Goal: Information Seeking & Learning: Learn about a topic

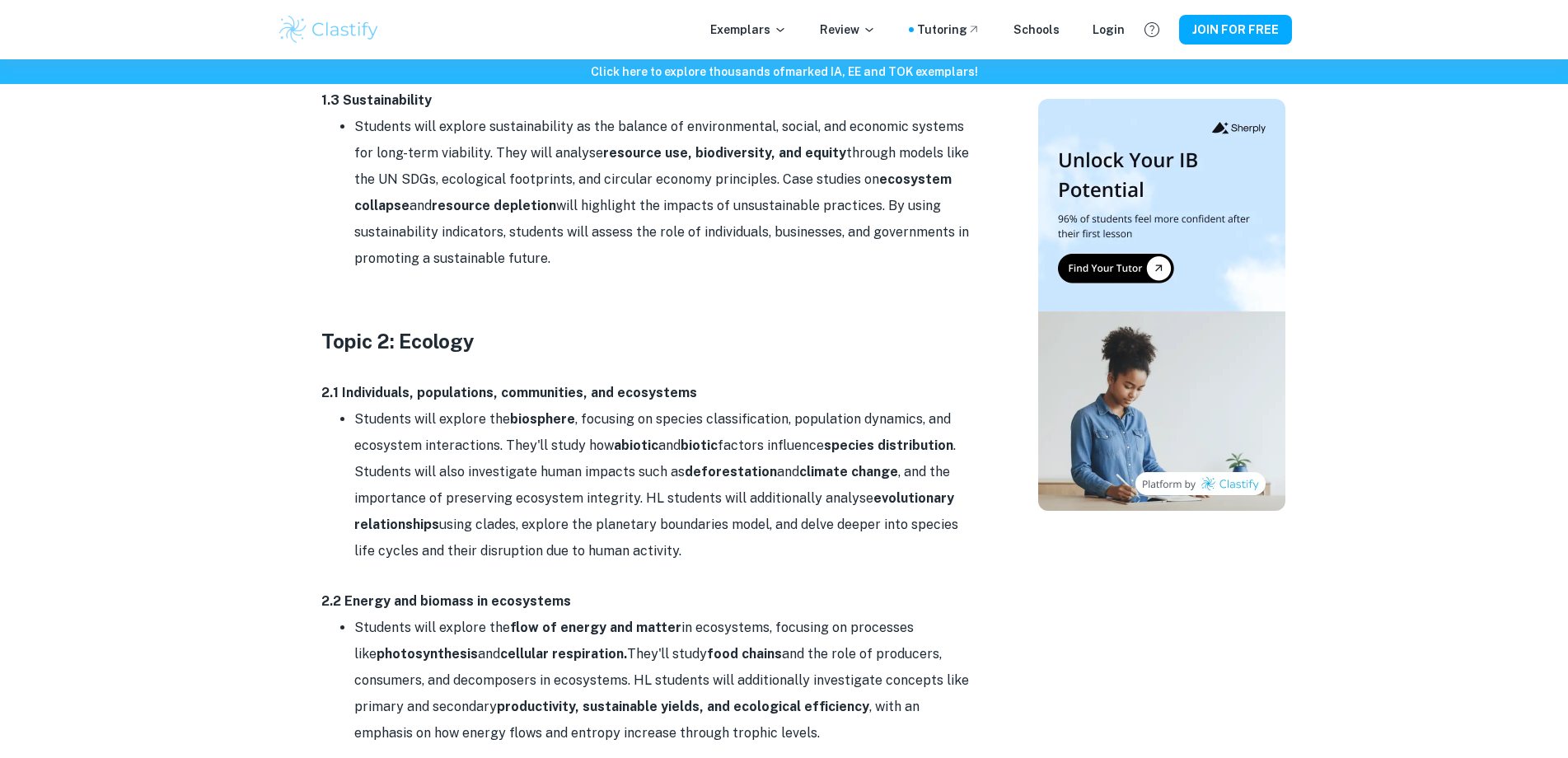
scroll to position [1400, 0]
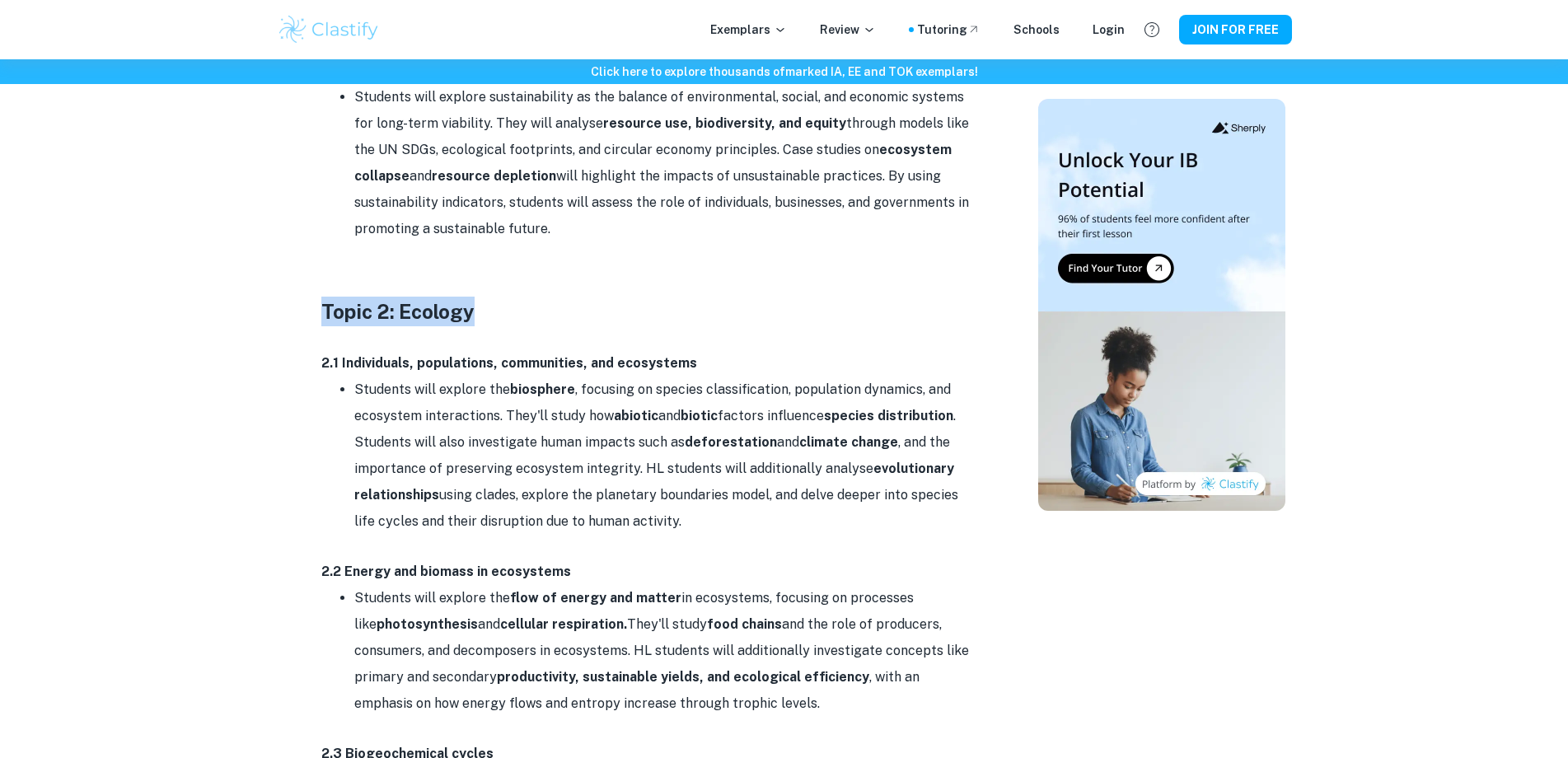
drag, startPoint x: 299, startPoint y: 312, endPoint x: 567, endPoint y: 308, distance: 268.0
copy h3 "Topic 2: Ecology"
drag, startPoint x: 317, startPoint y: 370, endPoint x: 748, endPoint y: 364, distance: 431.0
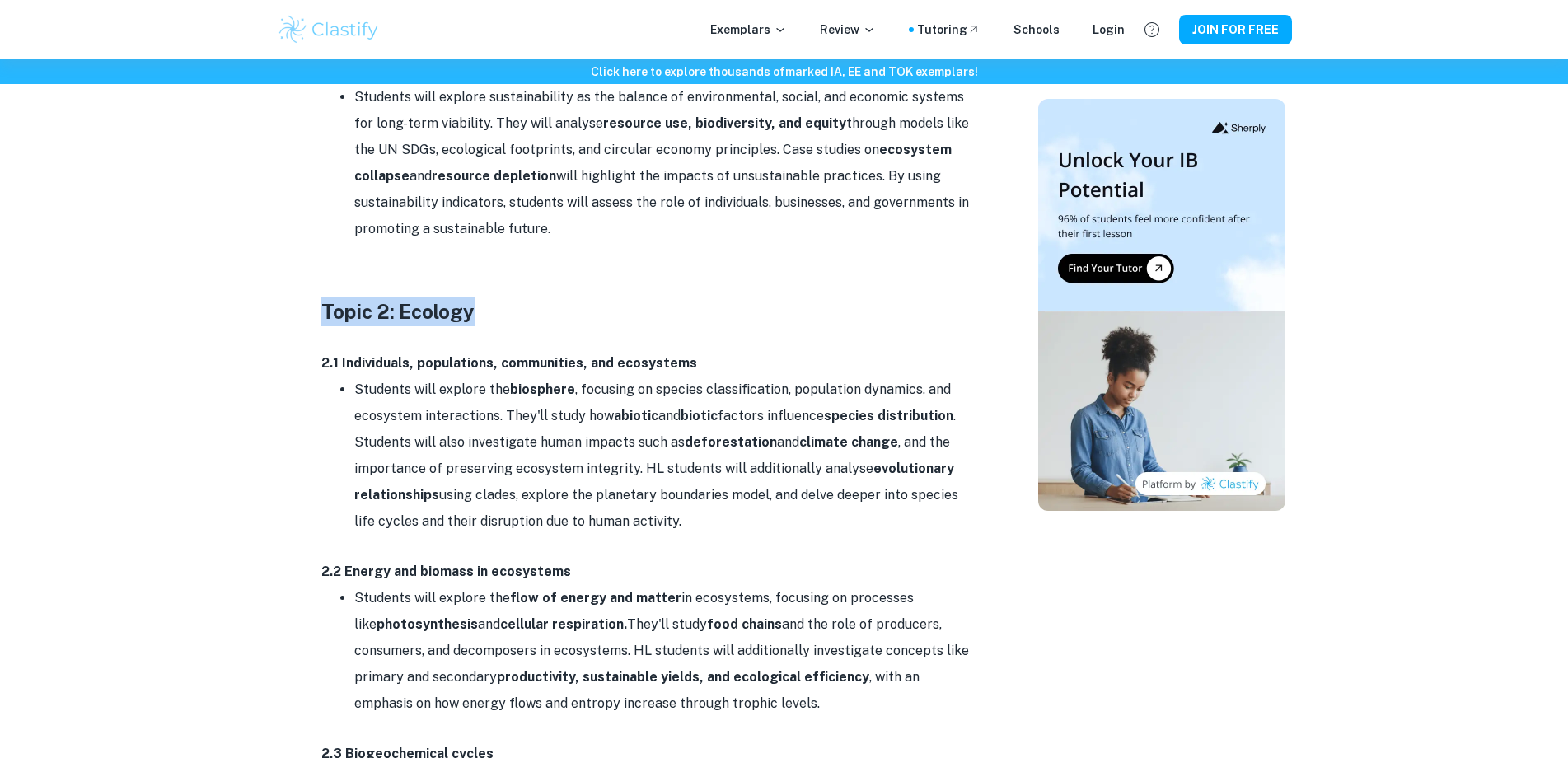
copy strong "2.1 Individuals, populations, communities, and ecosystems"
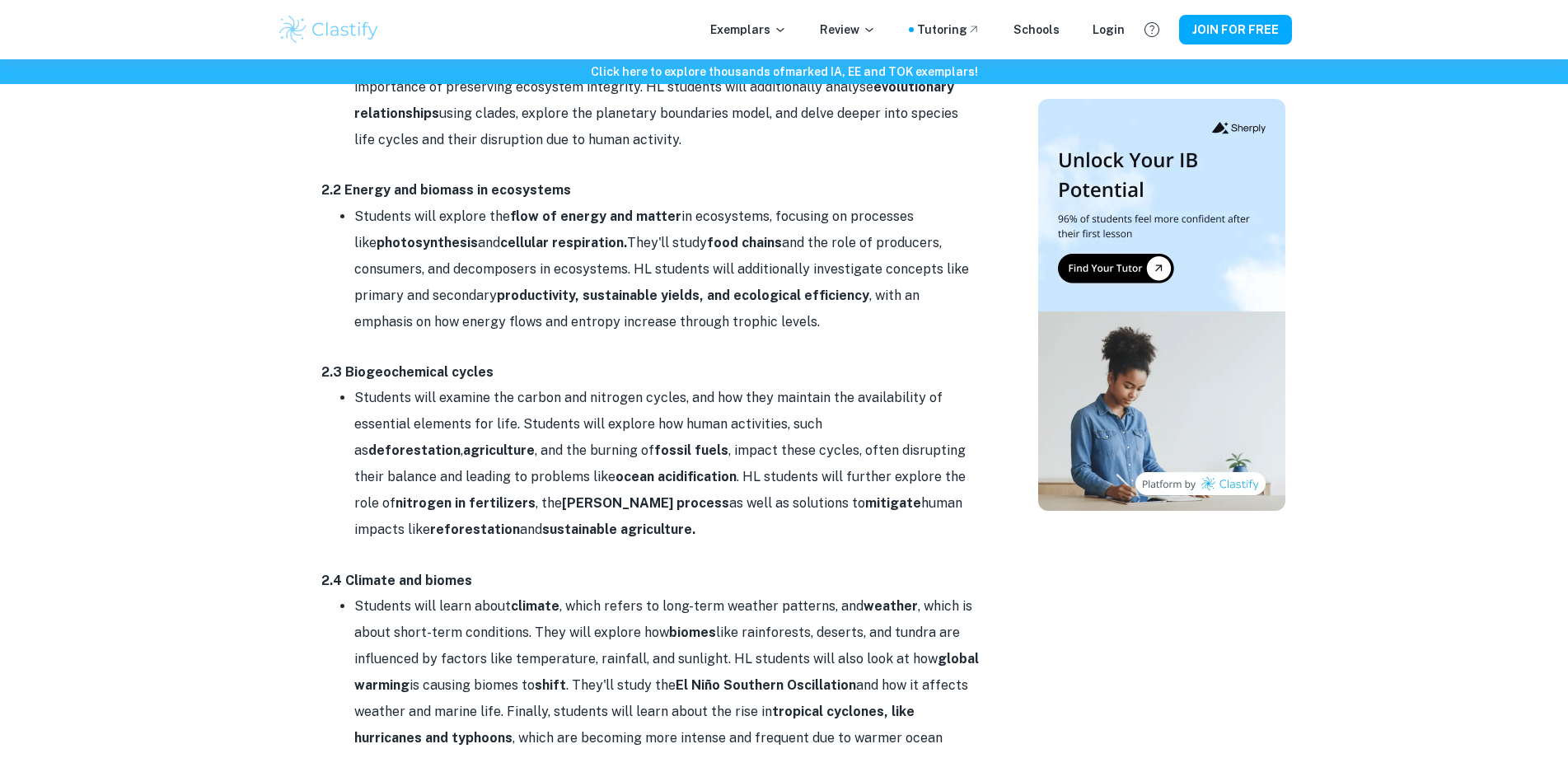
scroll to position [1812, 0]
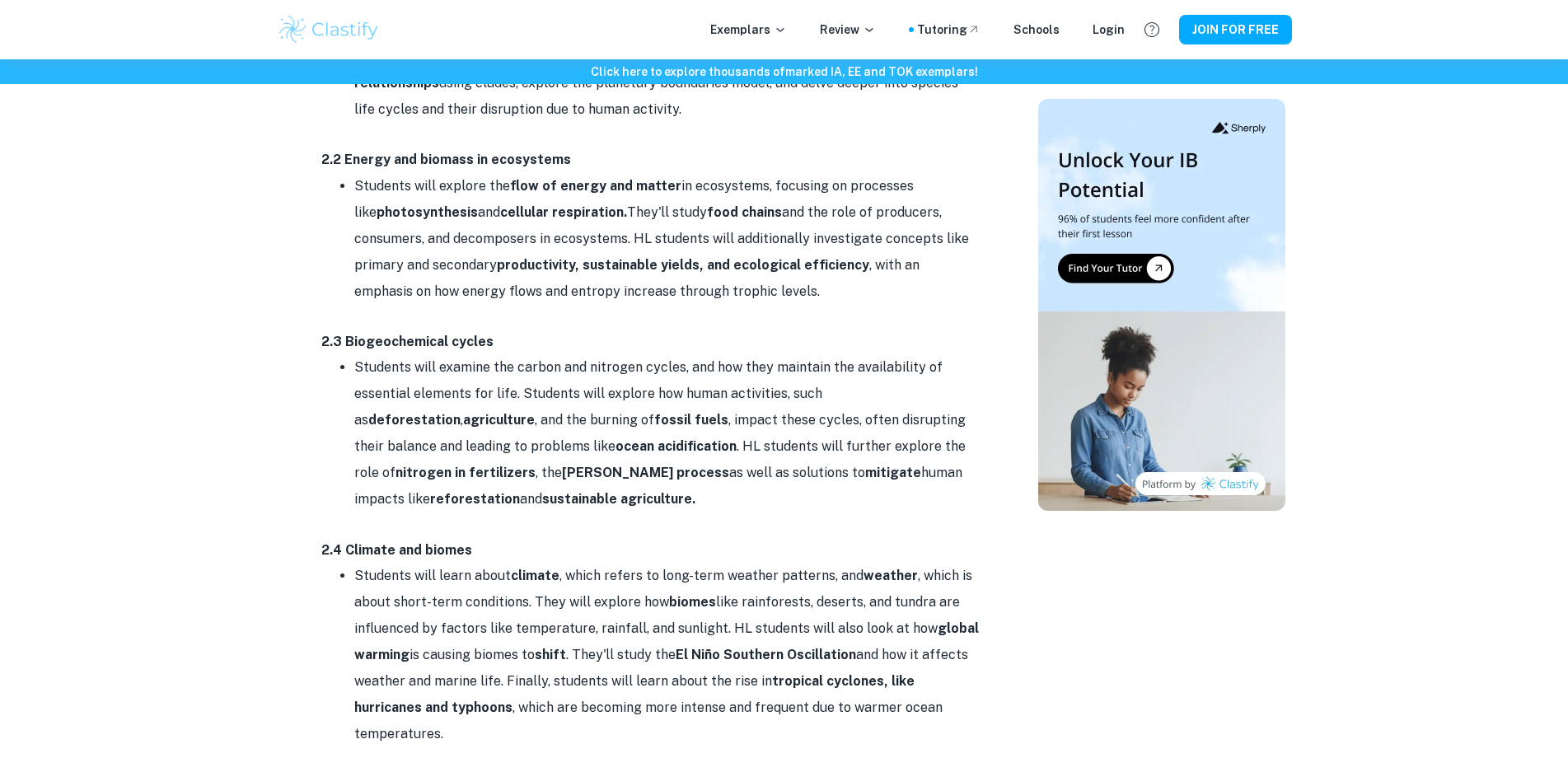
drag, startPoint x: 315, startPoint y: 161, endPoint x: 612, endPoint y: 152, distance: 297.1
copy strong "2.2 Energy and biomass in ecosystems"
drag, startPoint x: 309, startPoint y: 342, endPoint x: 523, endPoint y: 338, distance: 214.0
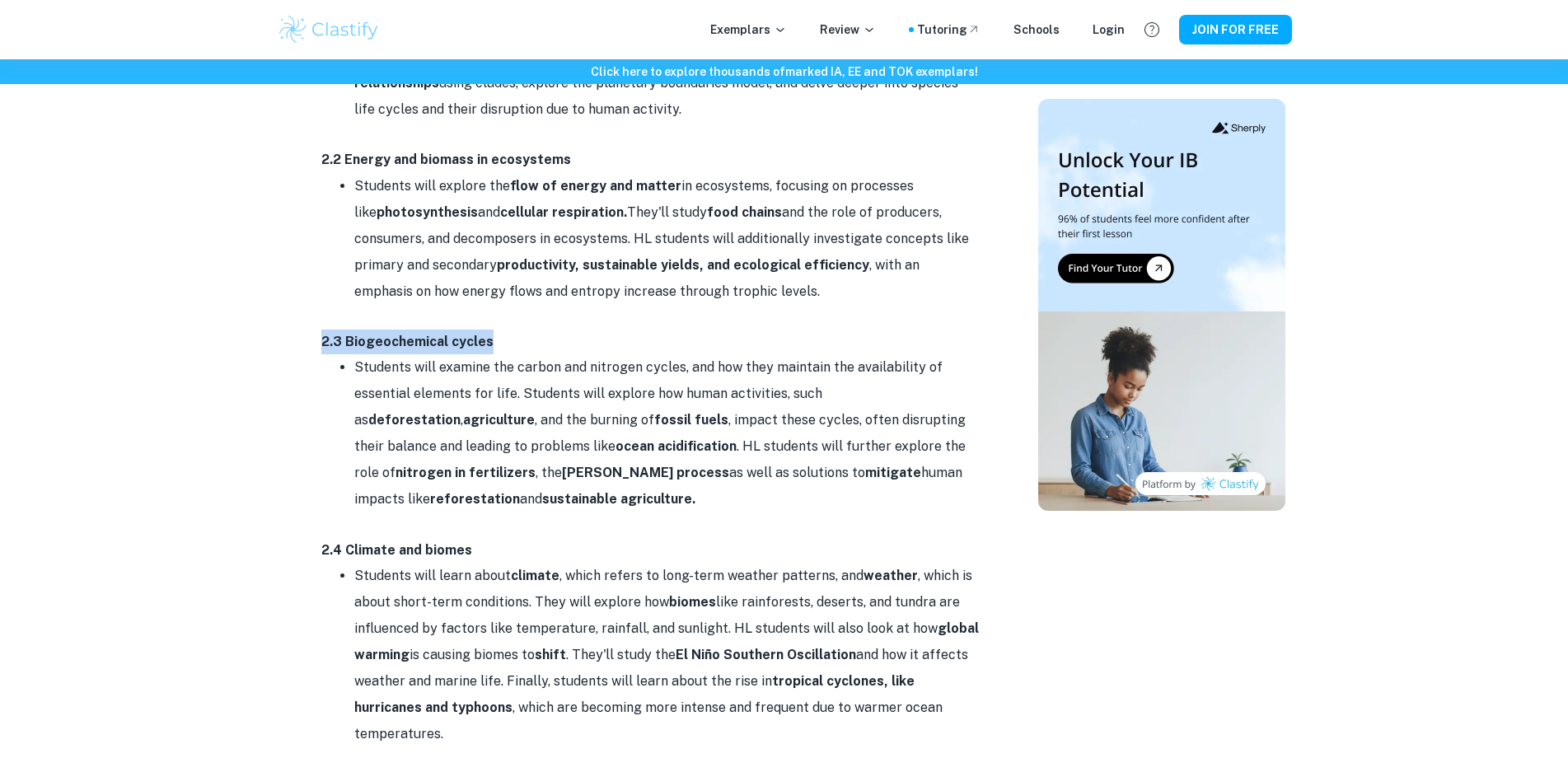
copy strong "2.3 Biogeochemical cycles"
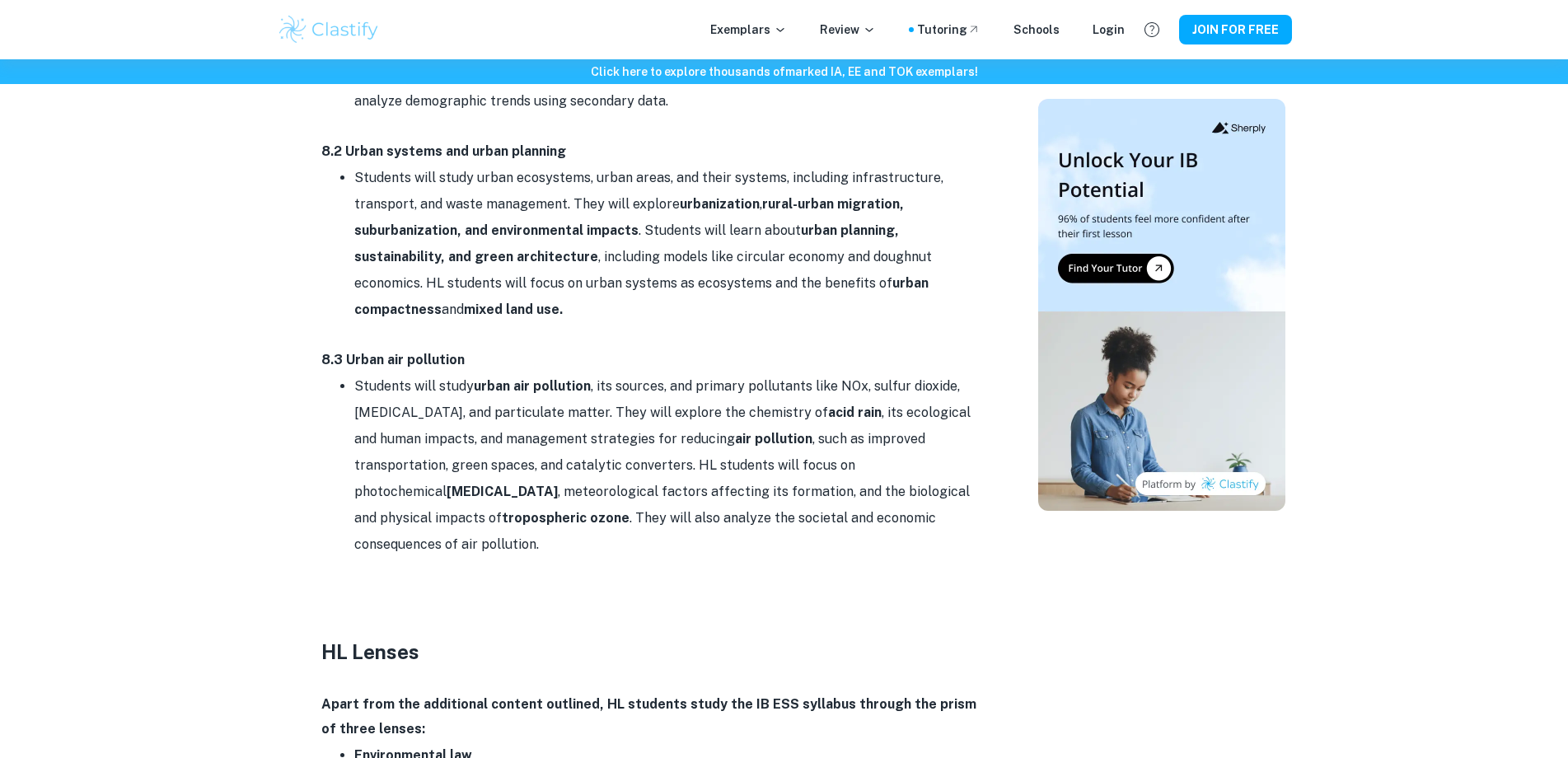
scroll to position [6754, 0]
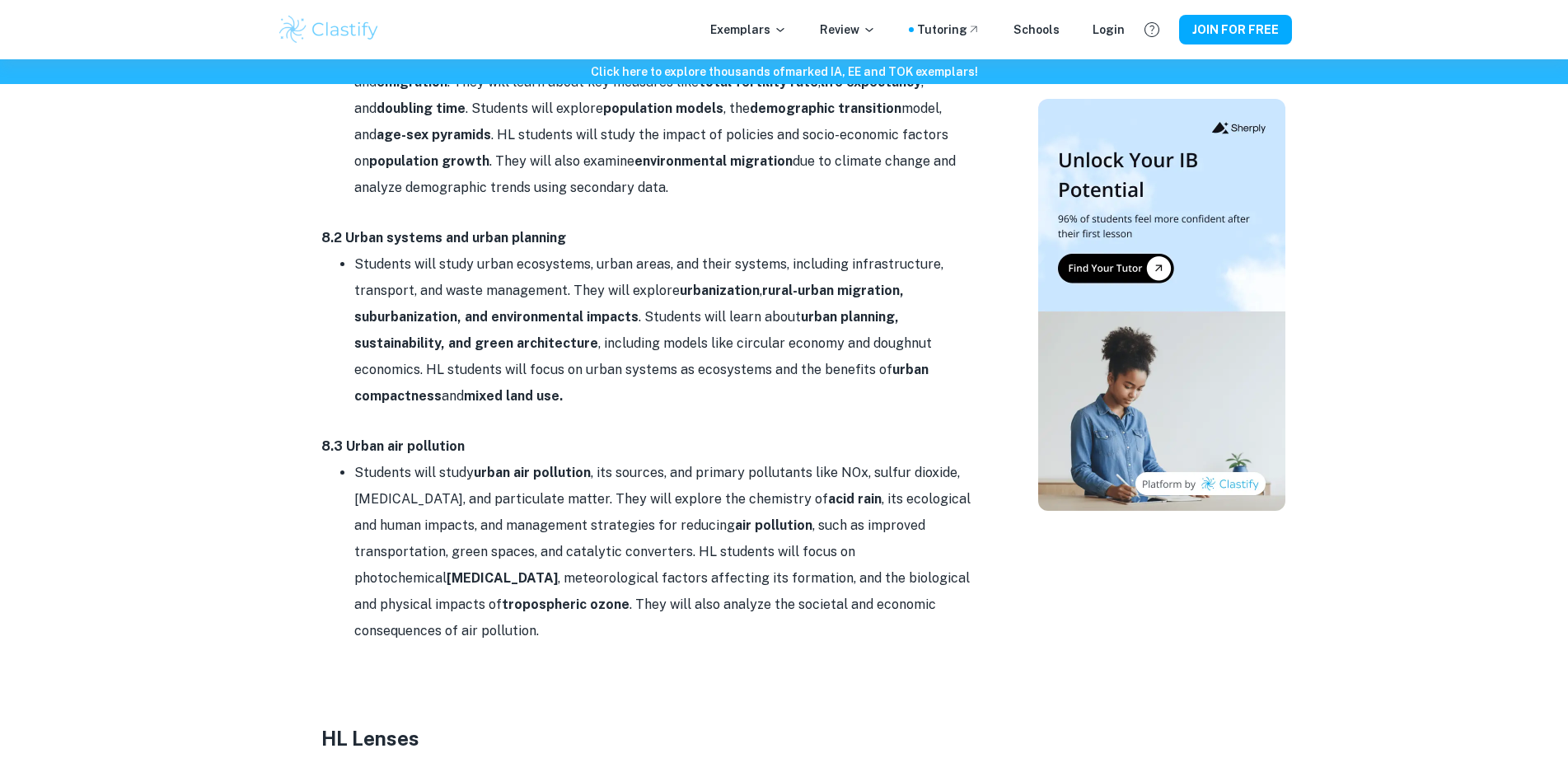
click at [519, 460] on li "Students will study urban air pollution , its sources, and primary pollutants l…" at bounding box center [668, 552] width 627 height 185
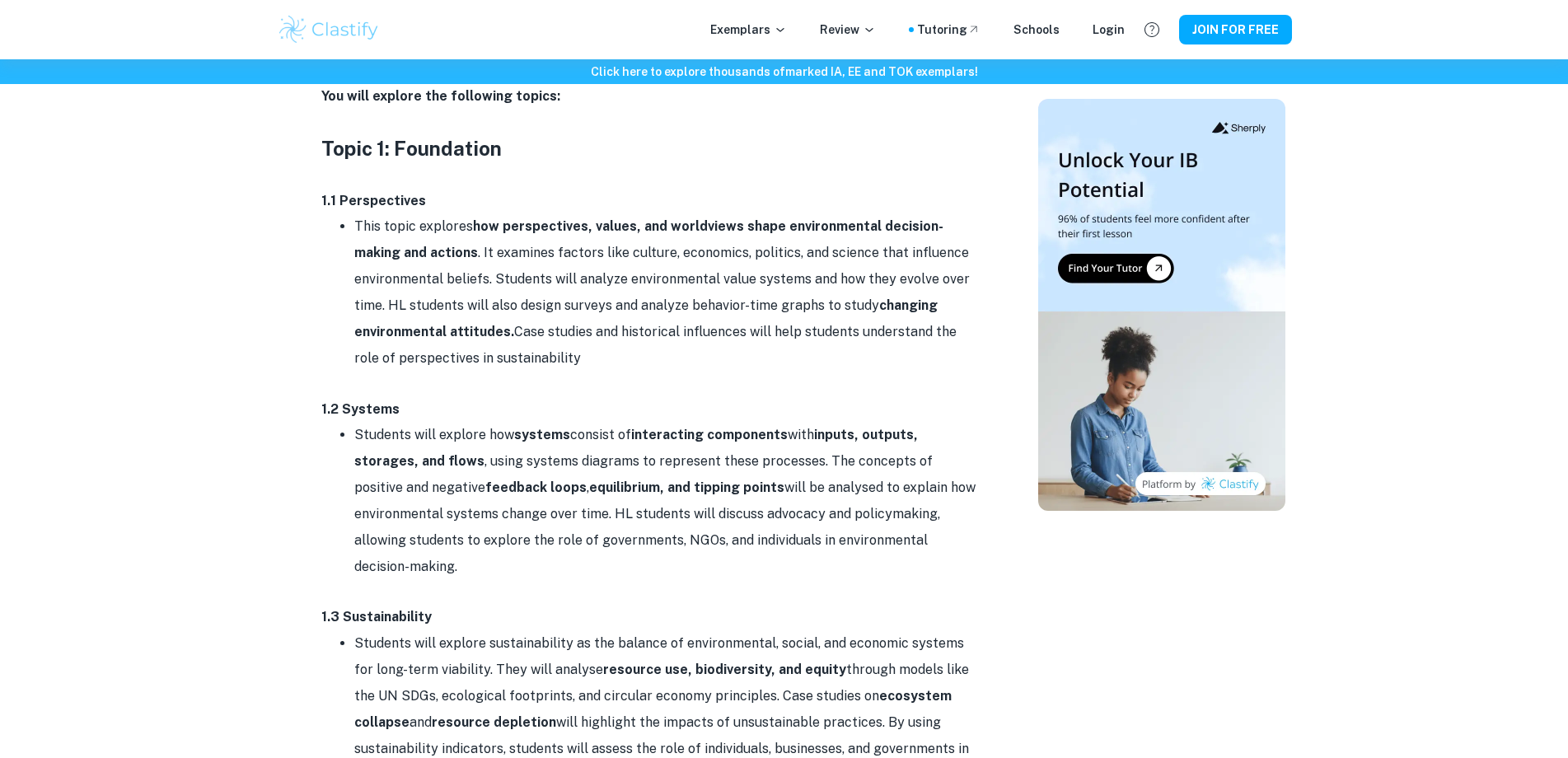
scroll to position [577, 0]
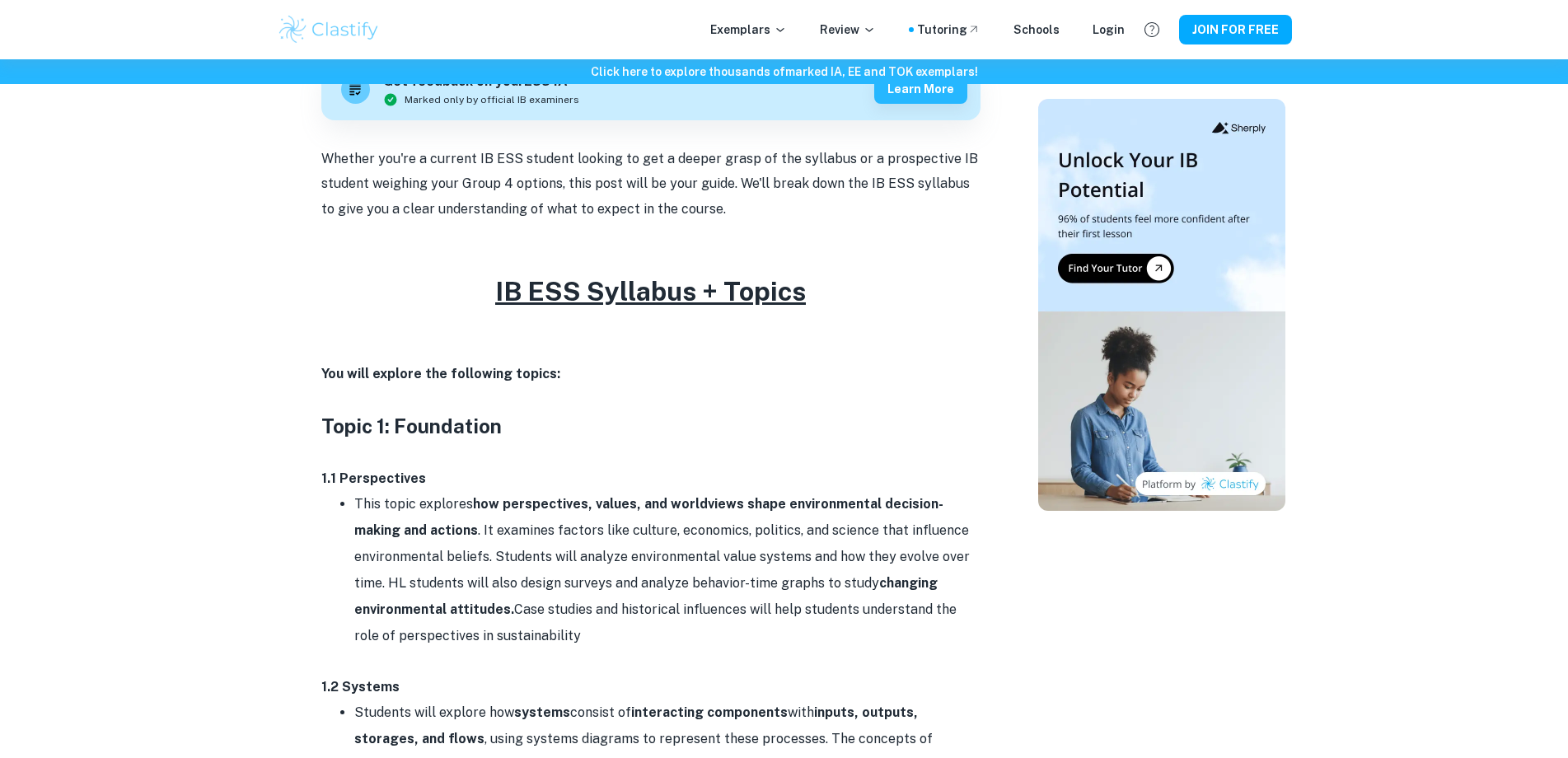
click at [595, 298] on u "IB ESS Syllabus + Topics" at bounding box center [650, 291] width 310 height 30
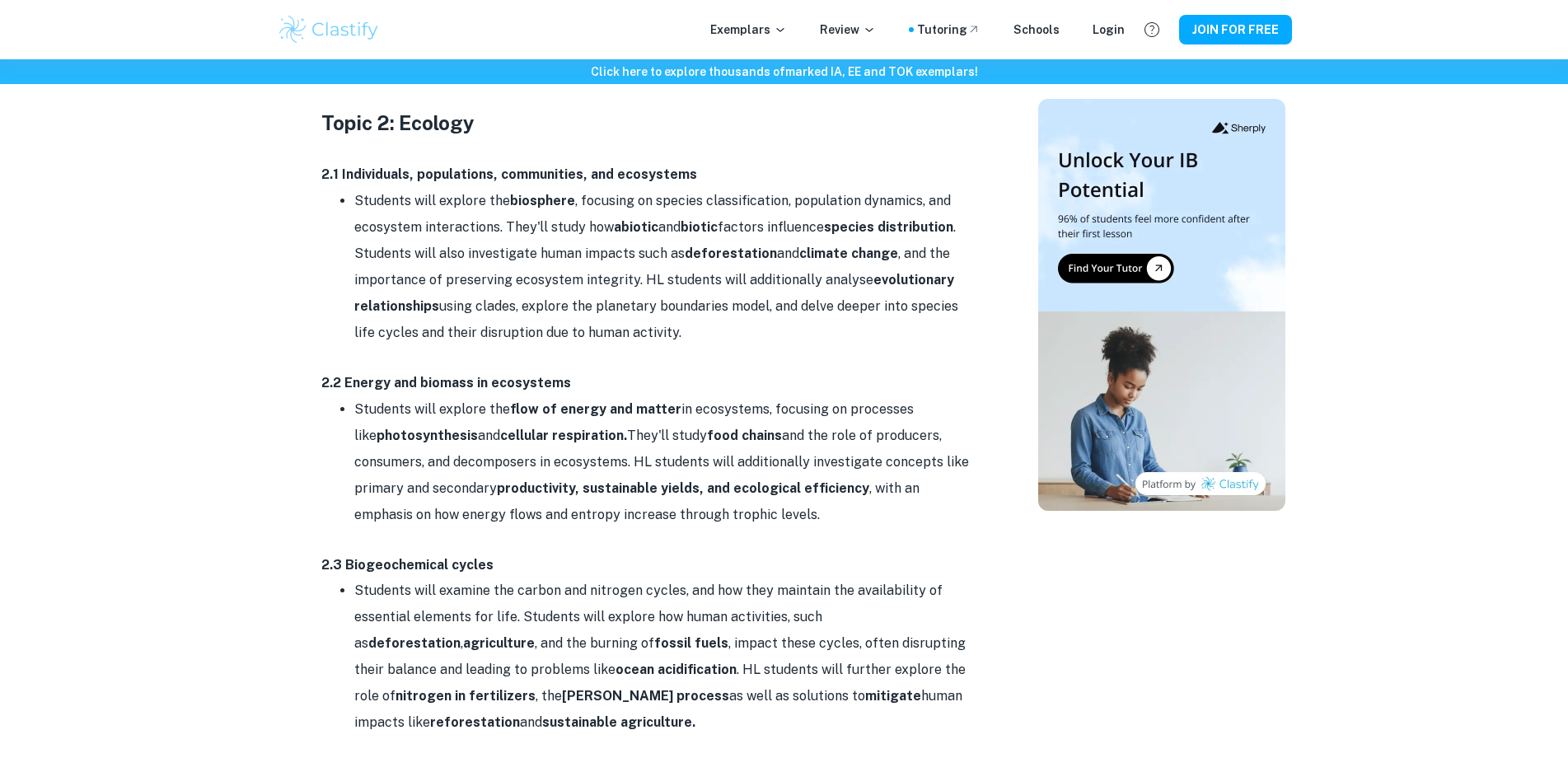
scroll to position [1729, 0]
